Goal: Transaction & Acquisition: Purchase product/service

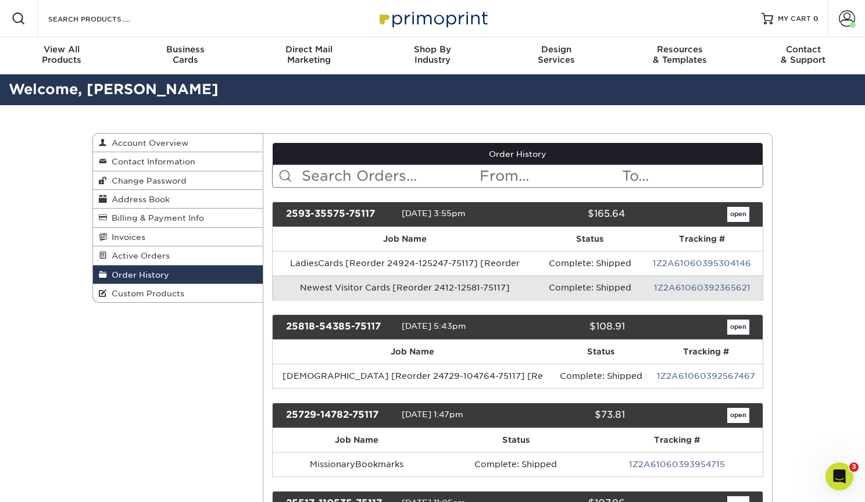
scroll to position [17, 0]
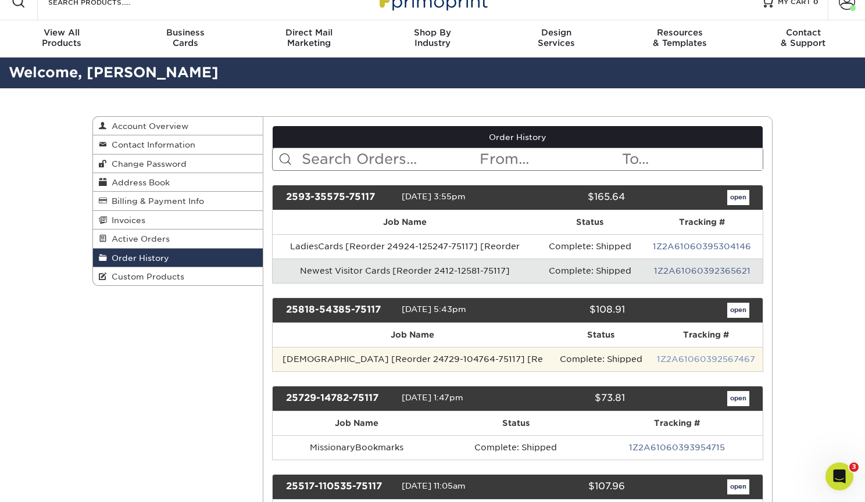
click at [668, 360] on link "1Z2A61060392567467" at bounding box center [706, 359] width 98 height 9
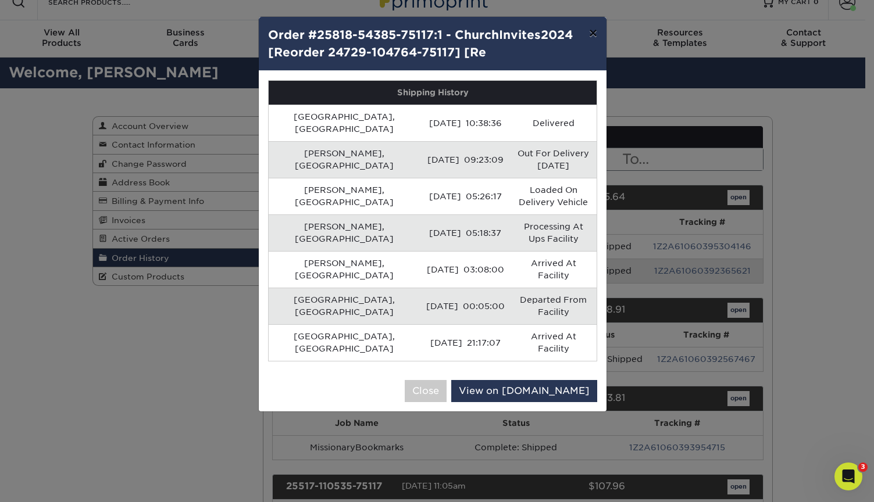
click at [587, 34] on button "×" at bounding box center [593, 33] width 27 height 33
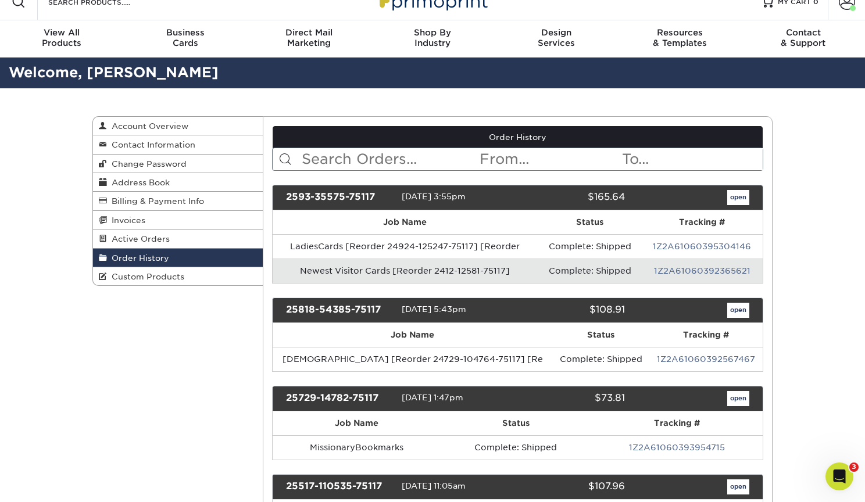
click at [738, 312] on link "open" at bounding box center [738, 310] width 22 height 15
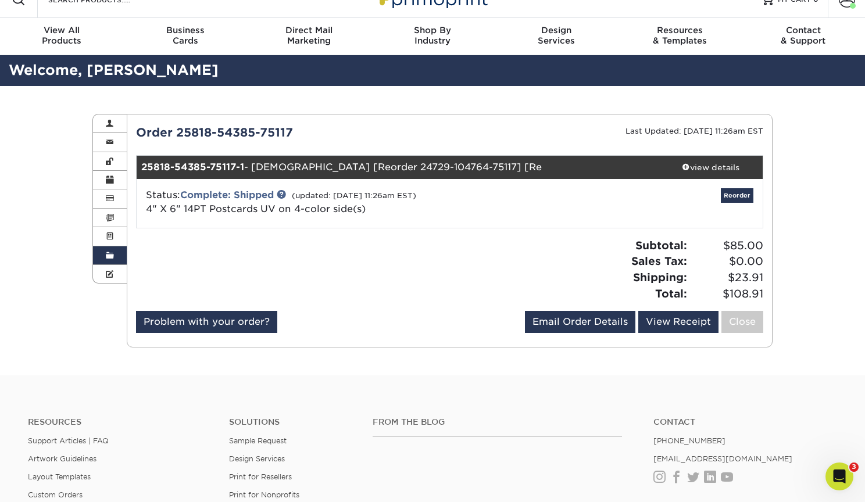
scroll to position [62, 0]
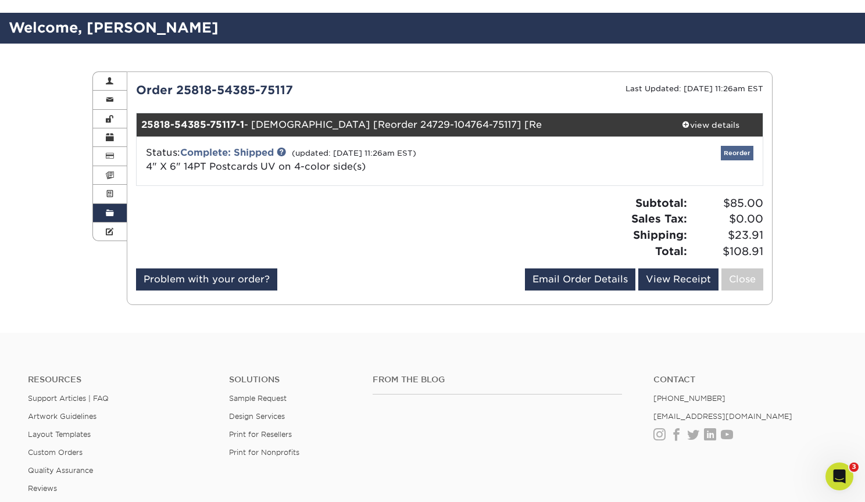
click at [731, 149] on link "Reorder" at bounding box center [737, 153] width 33 height 15
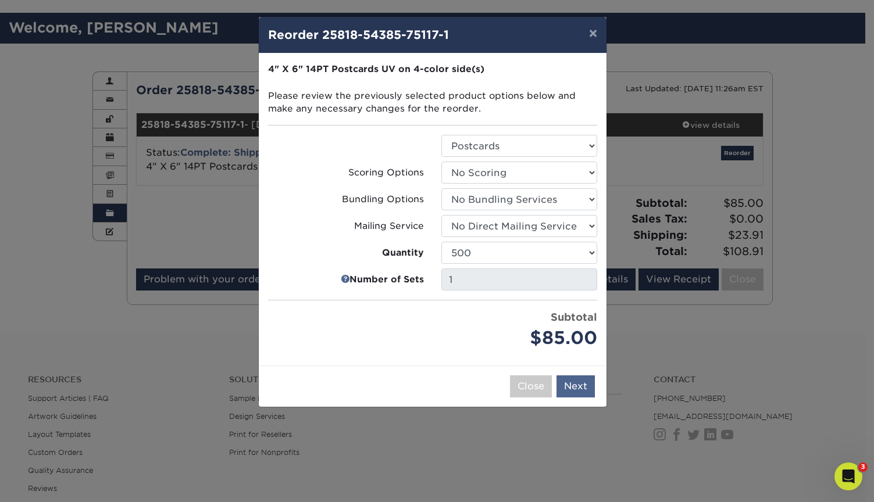
click at [581, 391] on button "Next" at bounding box center [575, 387] width 38 height 22
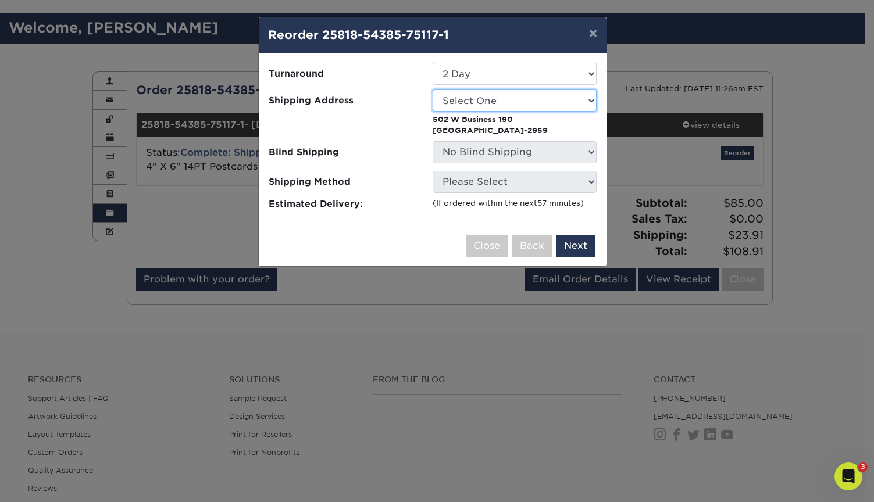
select select "217707"
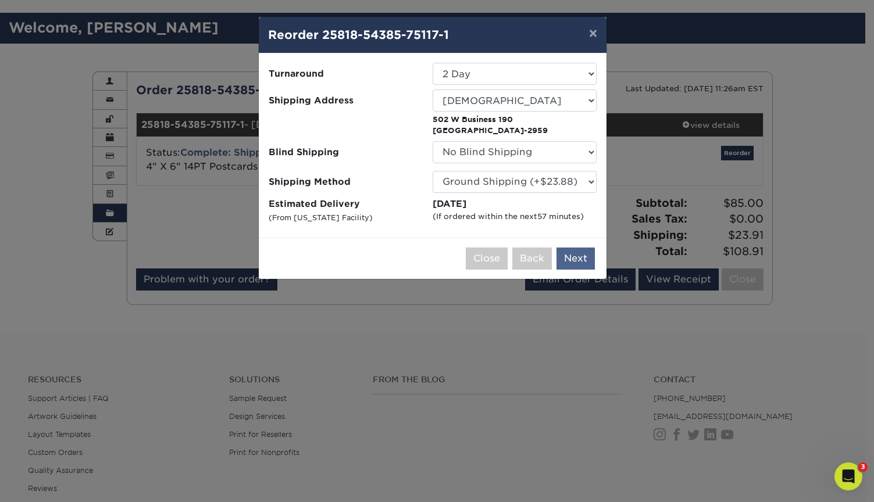
click at [577, 258] on button "Next" at bounding box center [575, 259] width 38 height 22
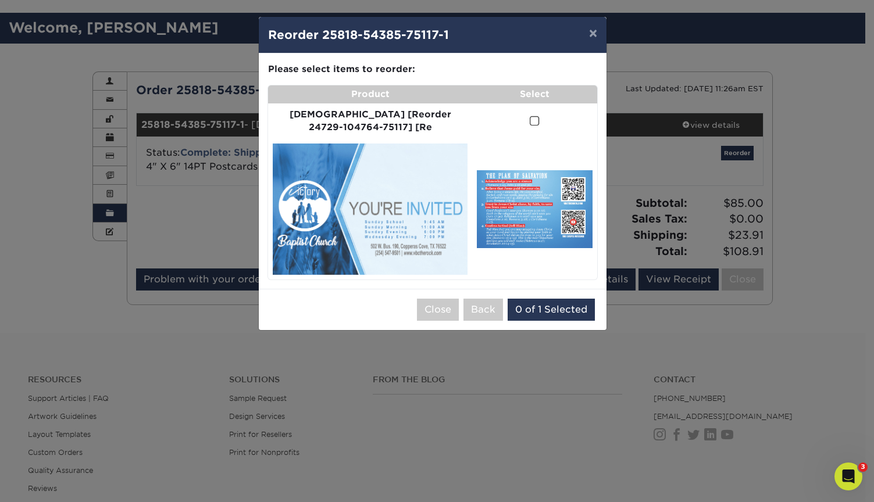
click at [530, 118] on span at bounding box center [535, 121] width 10 height 11
click at [0, 0] on input "checkbox" at bounding box center [0, 0] width 0 height 0
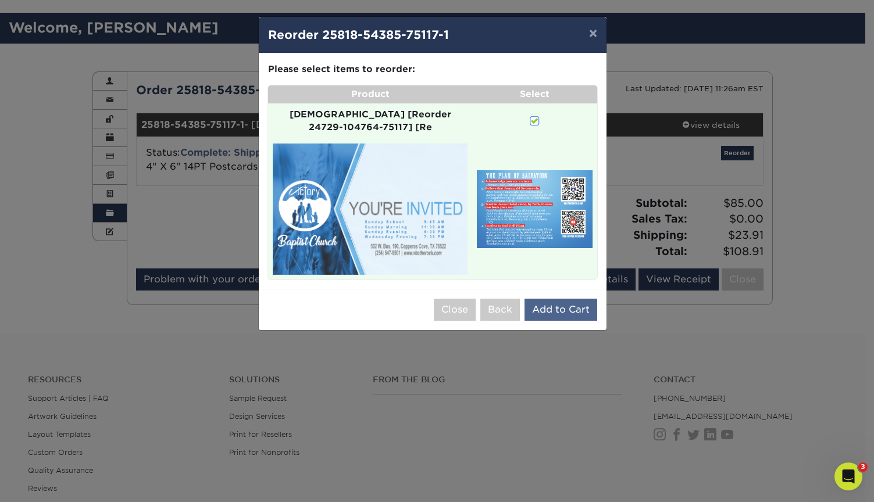
click at [551, 299] on button "Add to Cart" at bounding box center [560, 310] width 73 height 22
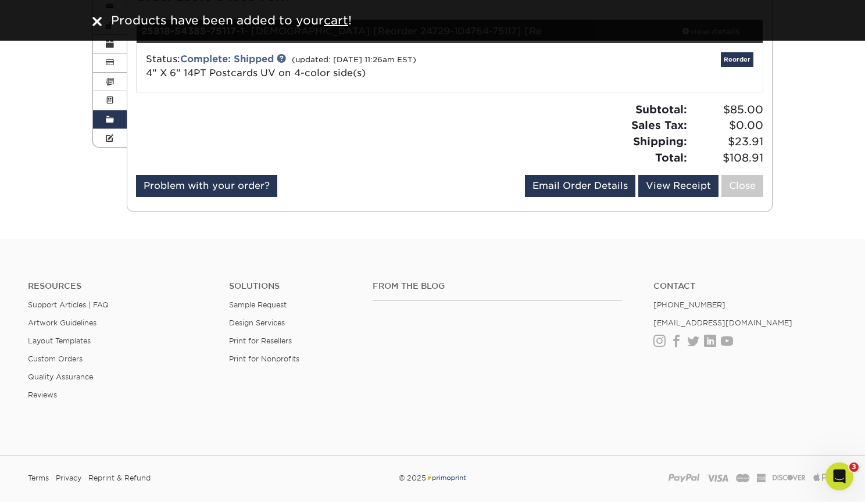
scroll to position [230, 0]
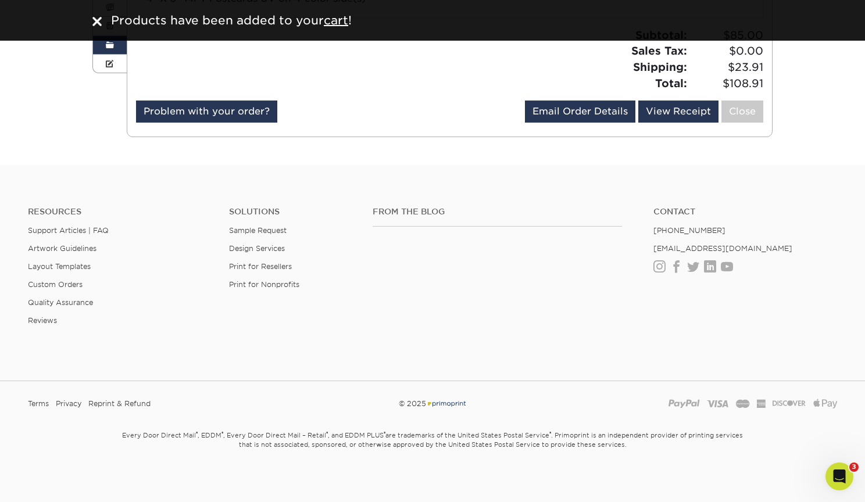
click at [97, 23] on img at bounding box center [96, 21] width 9 height 9
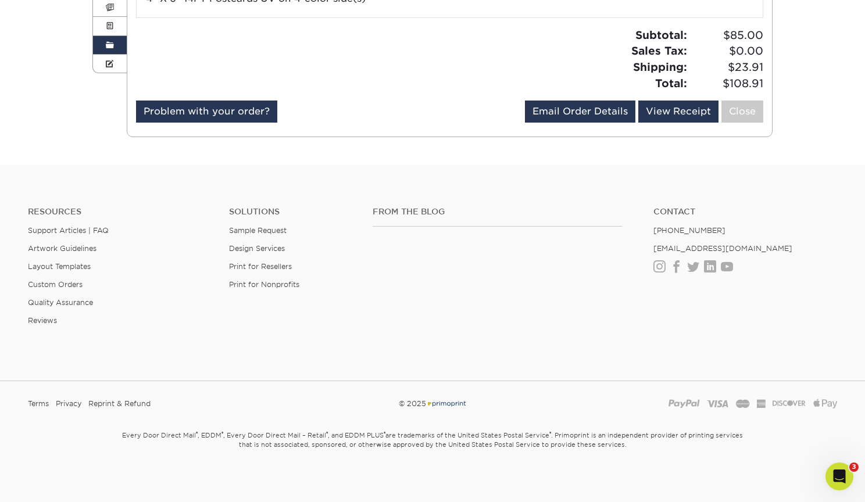
scroll to position [0, 0]
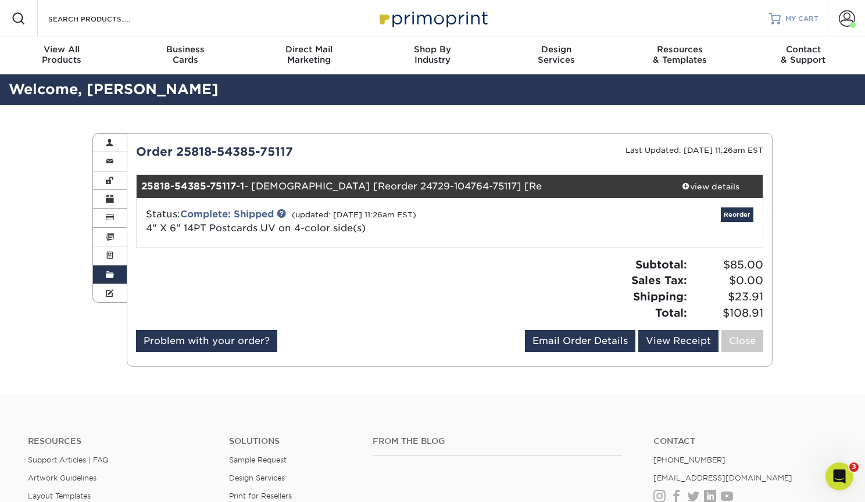
click at [797, 21] on span "MY CART" at bounding box center [802, 19] width 33 height 10
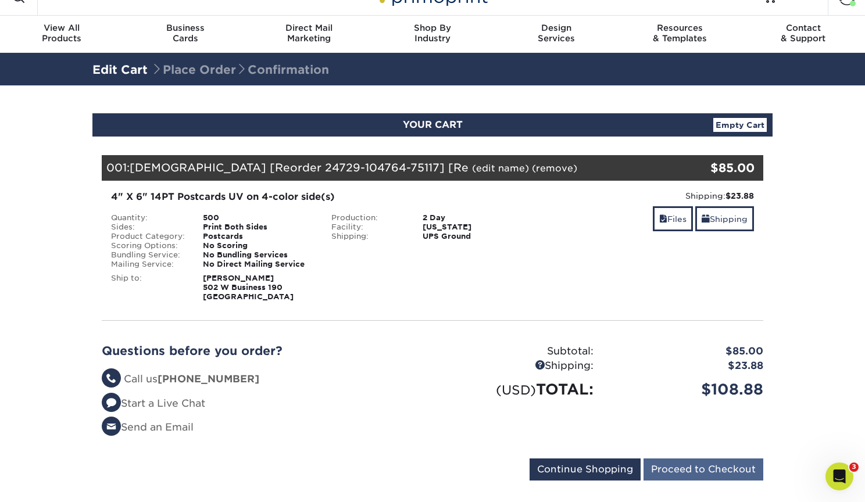
click at [689, 465] on input "Proceed to Checkout" at bounding box center [704, 470] width 120 height 22
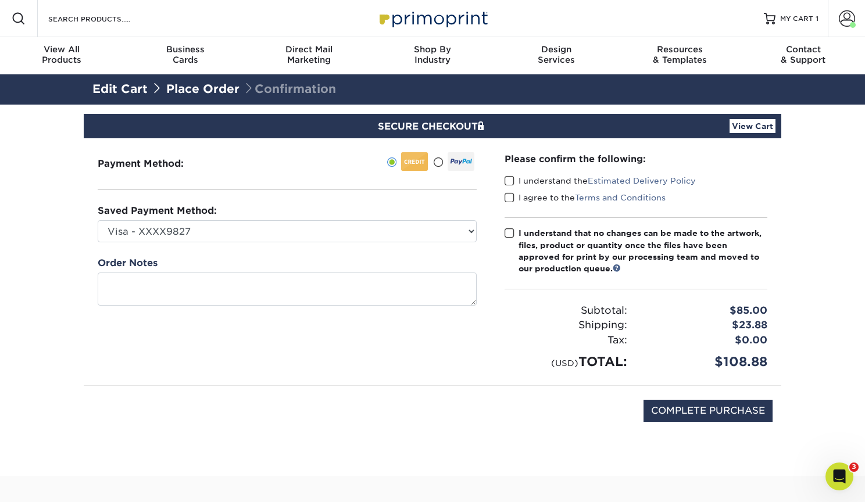
click at [506, 176] on span at bounding box center [510, 181] width 10 height 11
click at [0, 0] on input "I understand the Estimated Delivery Policy" at bounding box center [0, 0] width 0 height 0
click at [508, 195] on span at bounding box center [510, 197] width 10 height 11
click at [0, 0] on input "I agree to the Terms and Conditions" at bounding box center [0, 0] width 0 height 0
click at [510, 232] on span at bounding box center [510, 233] width 10 height 11
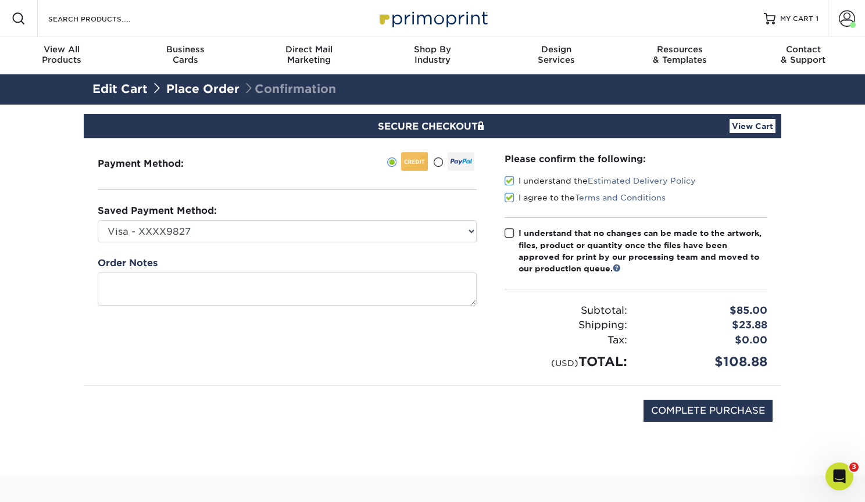
click at [0, 0] on input "I understand that no changes can be made to the artwork, files, product or quan…" at bounding box center [0, 0] width 0 height 0
click at [713, 413] on input "COMPLETE PURCHASE" at bounding box center [708, 411] width 129 height 22
type input "PROCESSING, PLEASE WAIT..."
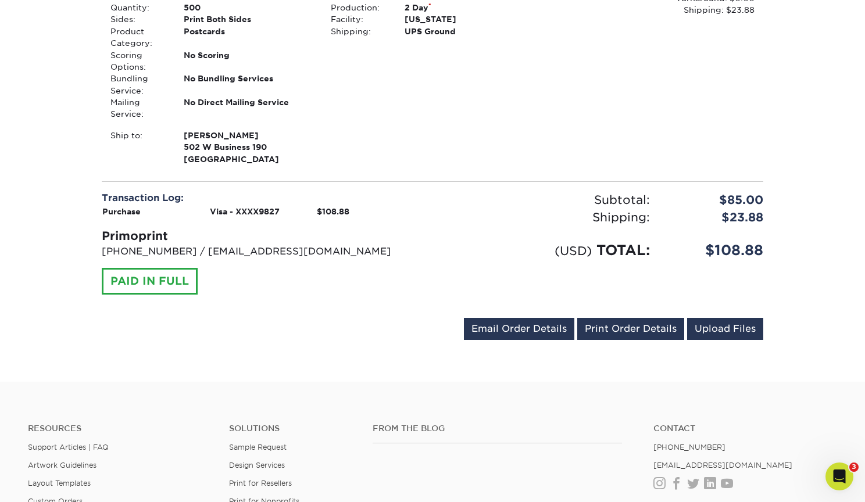
scroll to position [464, 0]
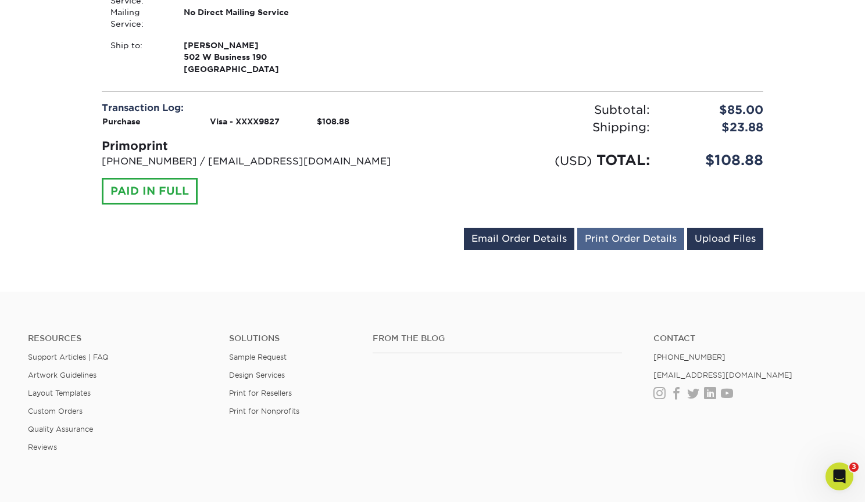
click at [614, 238] on link "Print Order Details" at bounding box center [630, 239] width 107 height 22
